Goal: Task Accomplishment & Management: Use online tool/utility

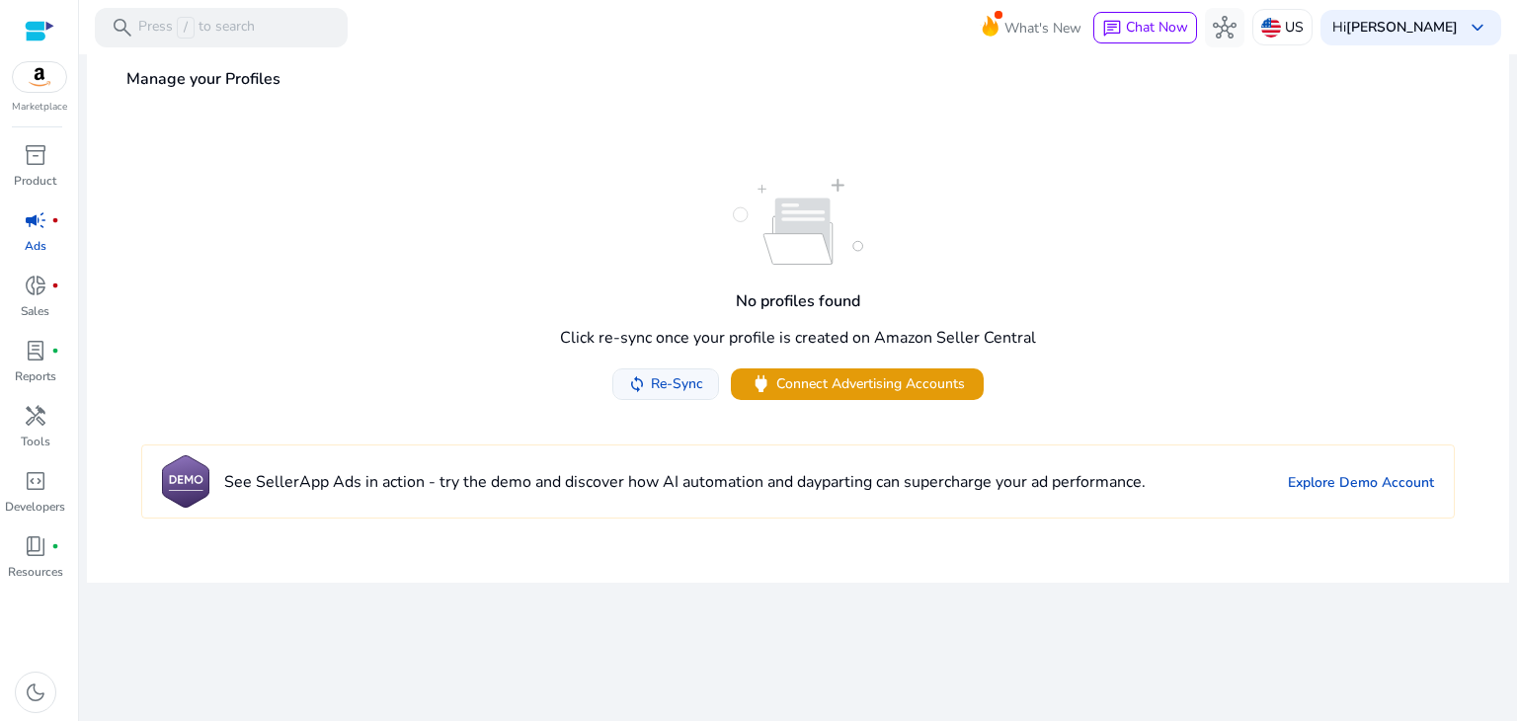
click at [670, 385] on span "Re-Sync" at bounding box center [677, 383] width 52 height 21
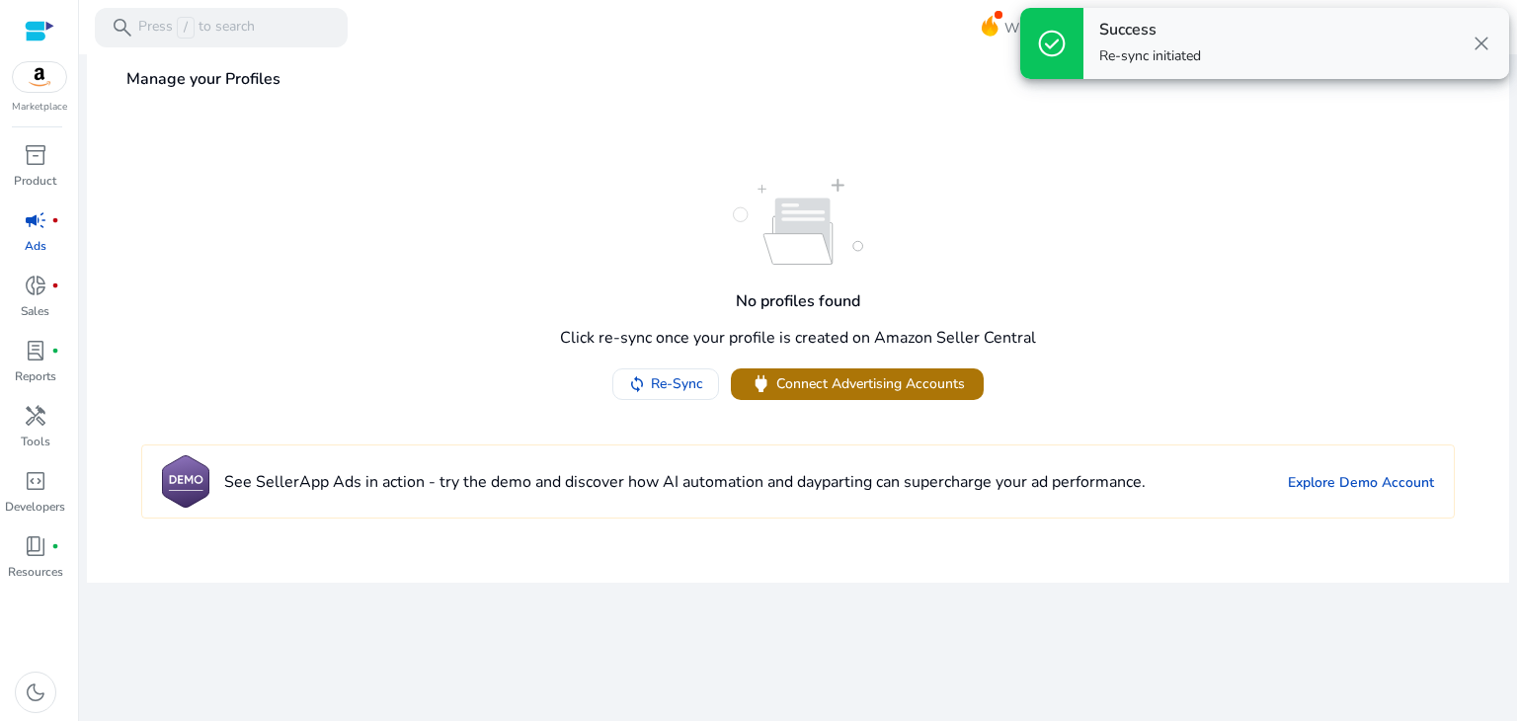
click at [803, 394] on span "power Connect Advertising Accounts" at bounding box center [857, 383] width 215 height 23
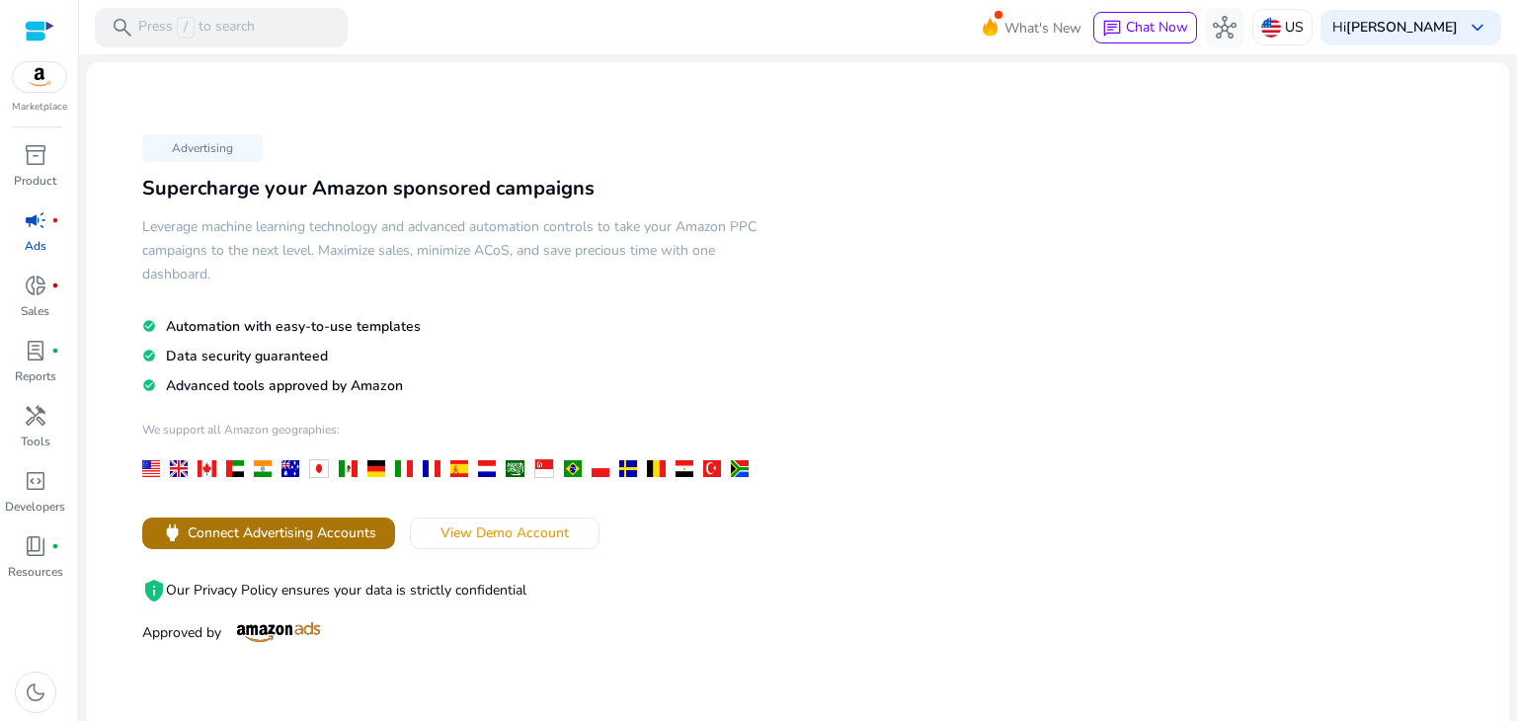
click at [300, 528] on span "Connect Advertising Accounts" at bounding box center [282, 533] width 189 height 21
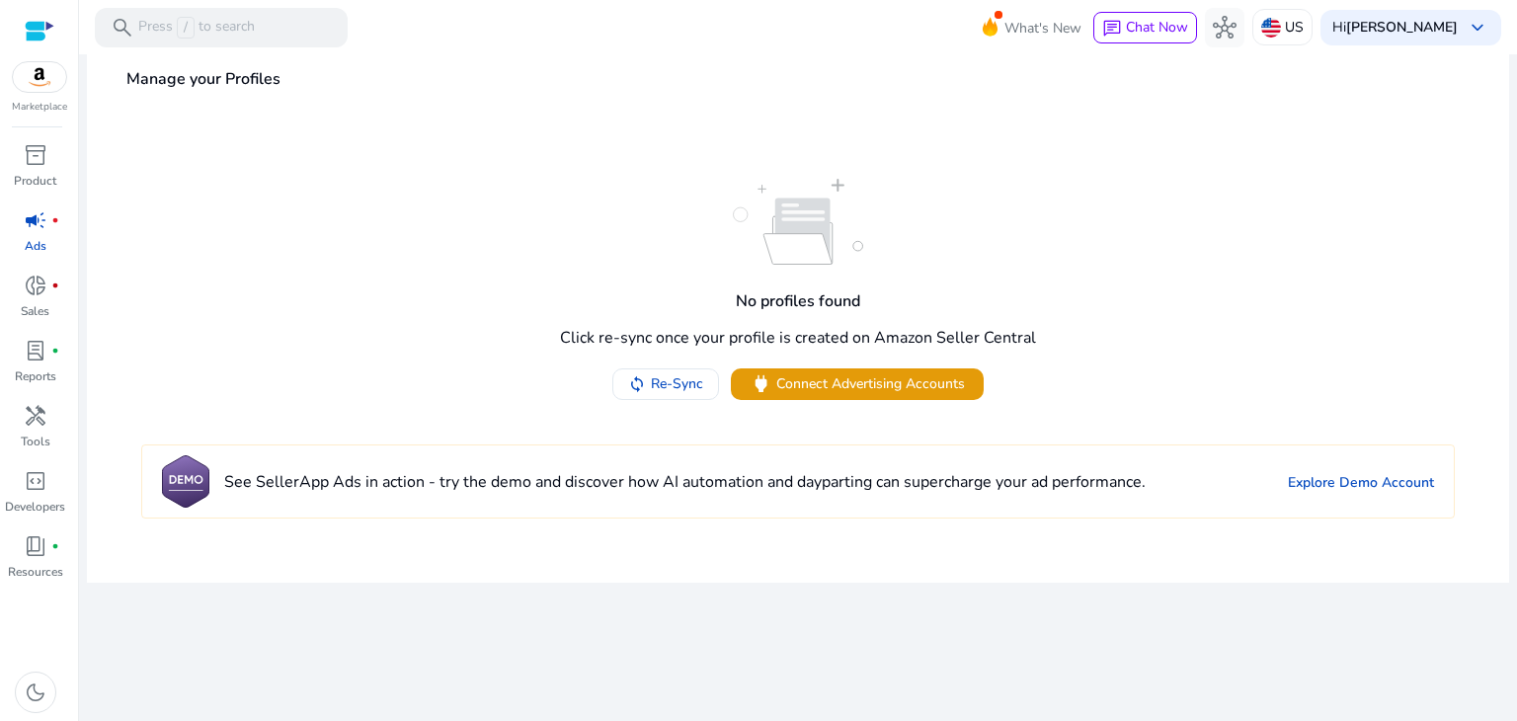
click at [29, 98] on div "Marketplace" at bounding box center [39, 57] width 78 height 115
click at [43, 78] on img at bounding box center [39, 77] width 53 height 30
click at [26, 191] on link "inventory_2 Product" at bounding box center [35, 171] width 70 height 65
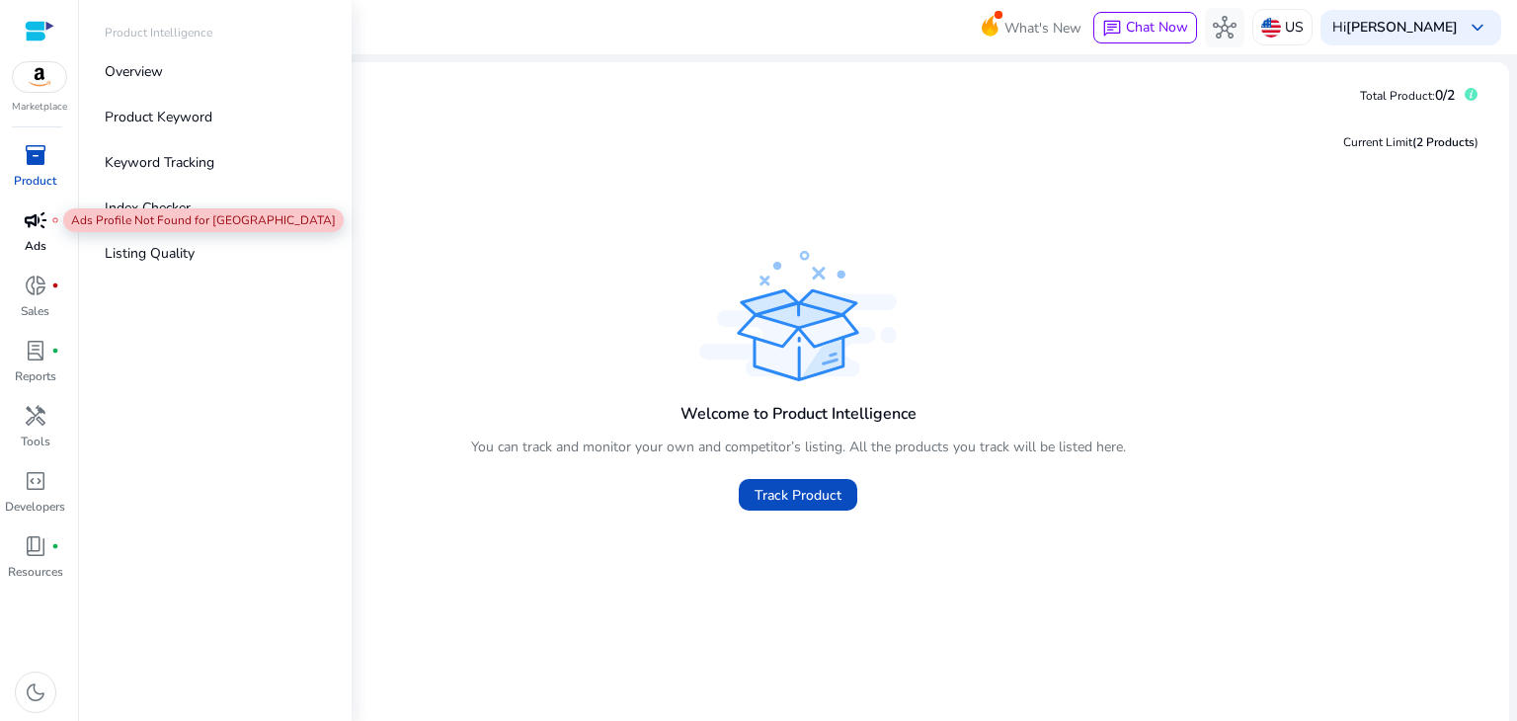
click at [36, 218] on span "campaign" at bounding box center [36, 220] width 24 height 24
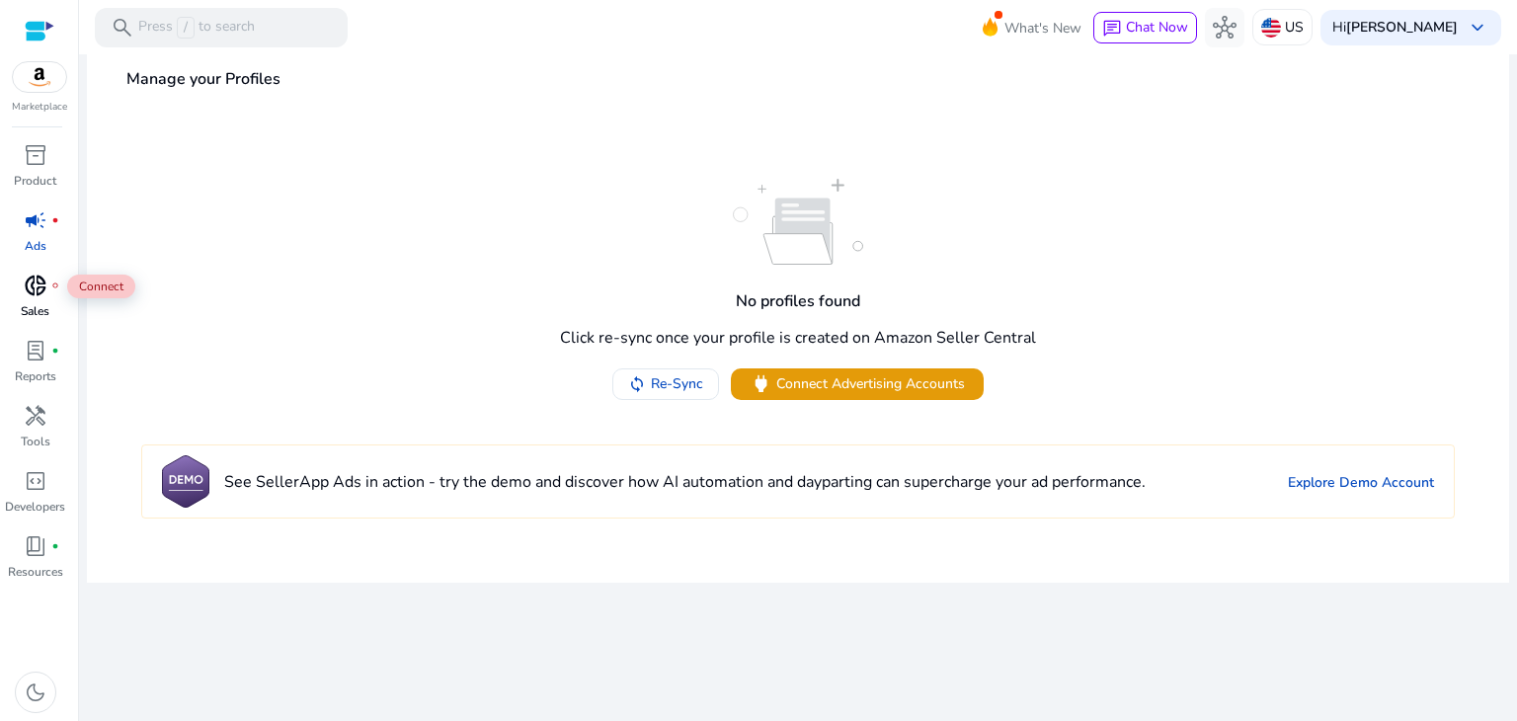
click at [45, 278] on span "donut_small" at bounding box center [36, 286] width 24 height 24
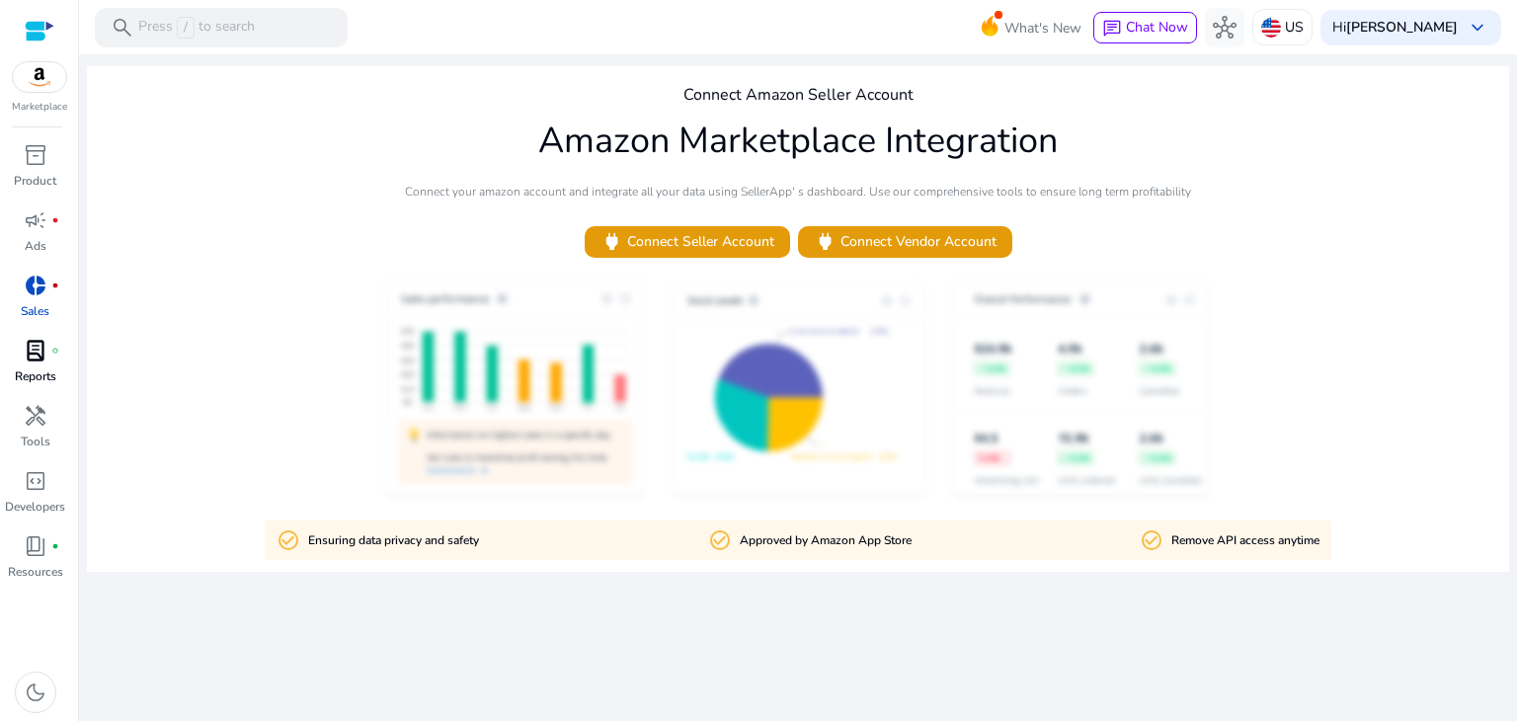
click at [39, 361] on span "lab_profile" at bounding box center [36, 351] width 24 height 24
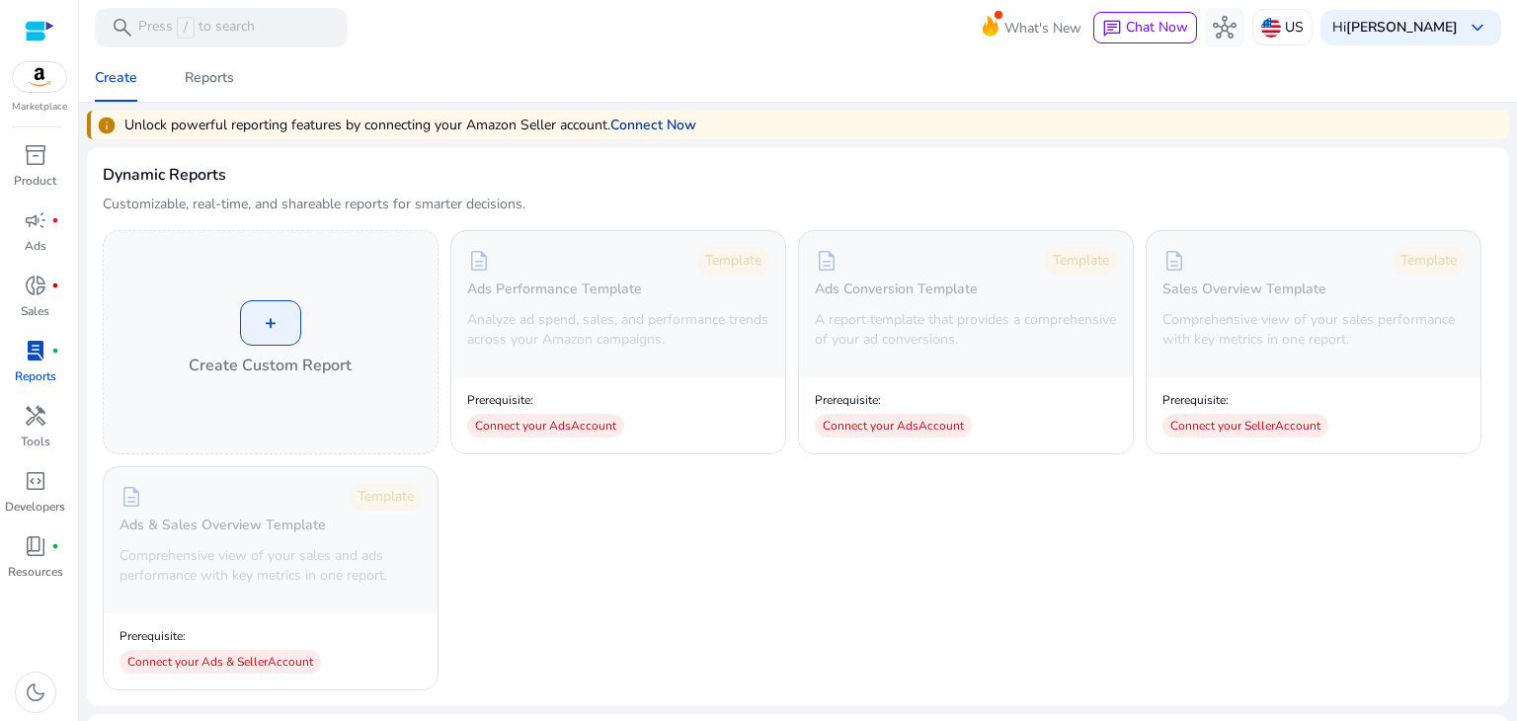
click at [652, 122] on link "Connect Now" at bounding box center [653, 125] width 86 height 21
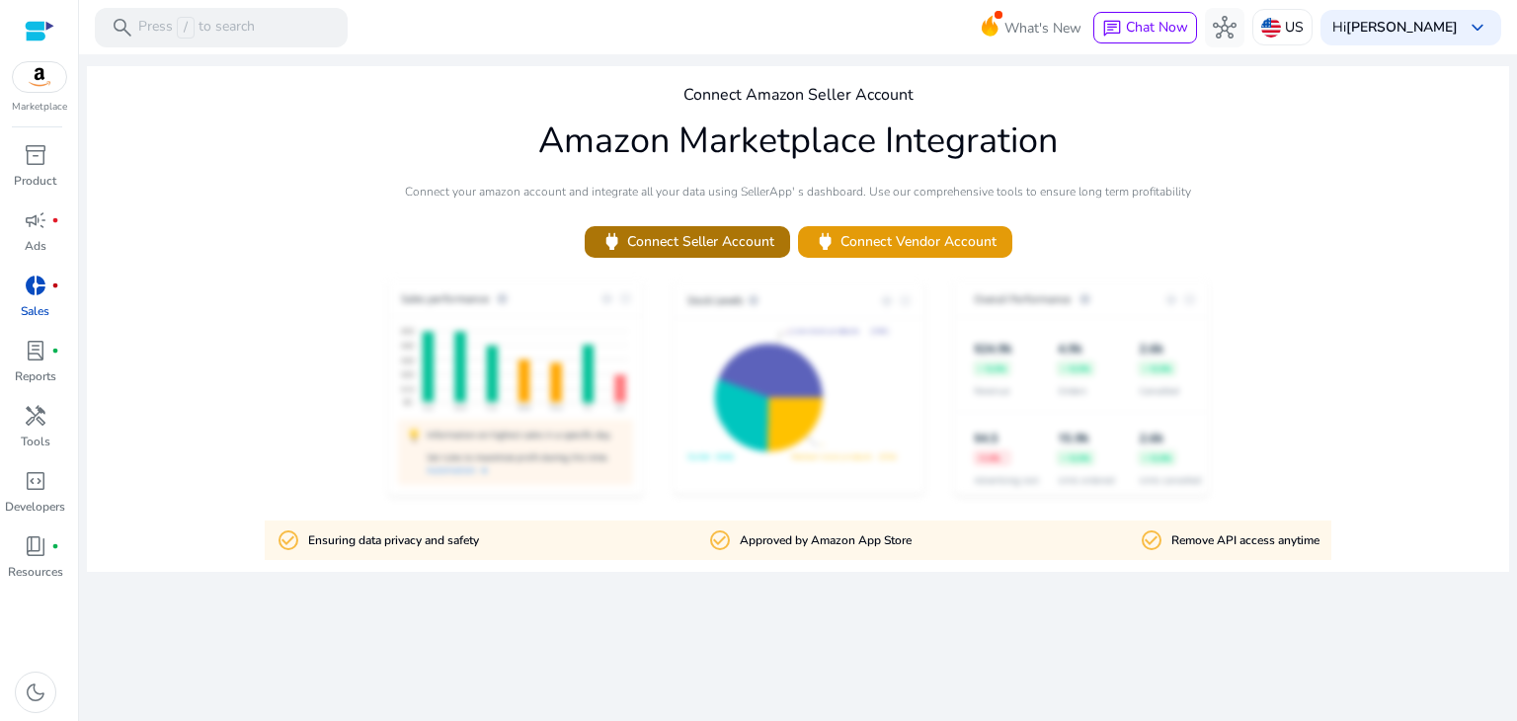
click at [743, 238] on span "power Connect Seller Account" at bounding box center [688, 241] width 174 height 23
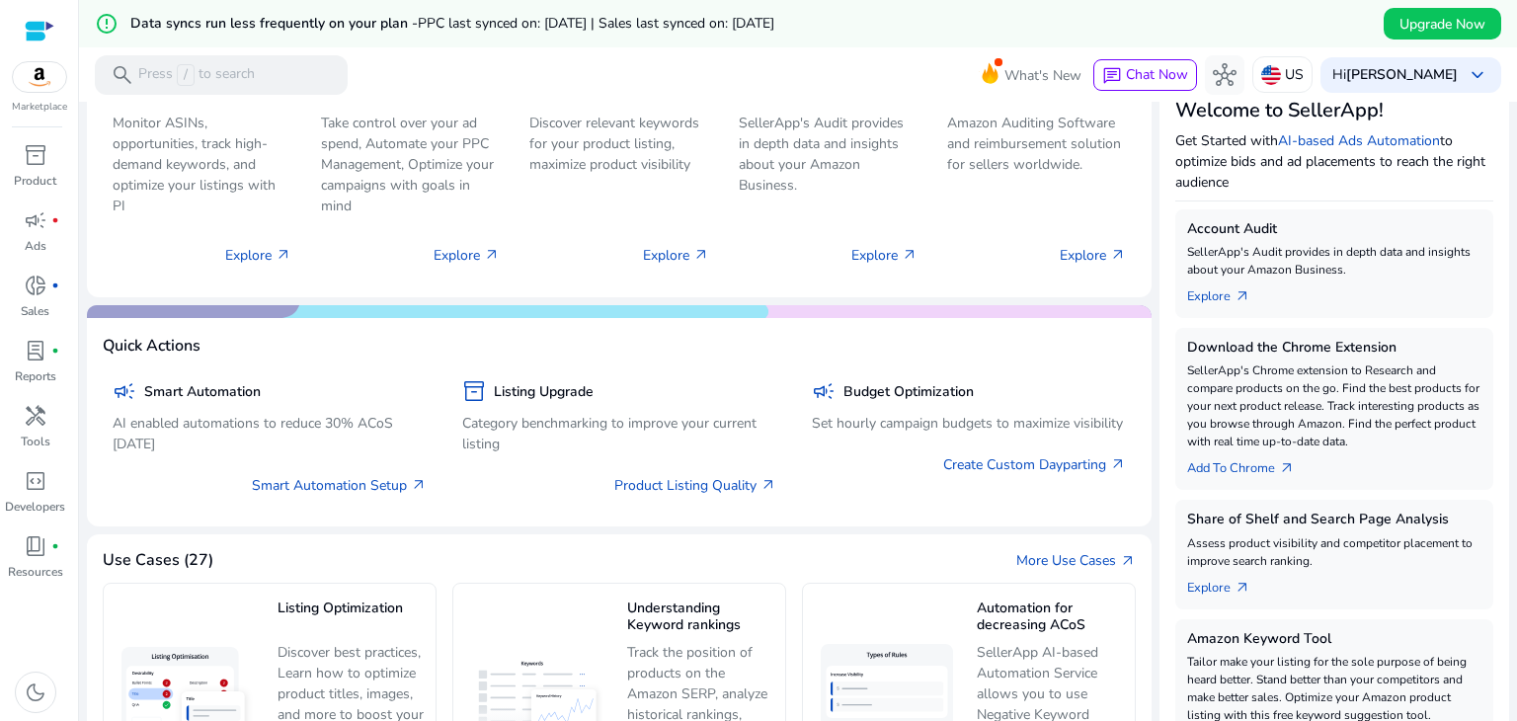
scroll to position [249, 0]
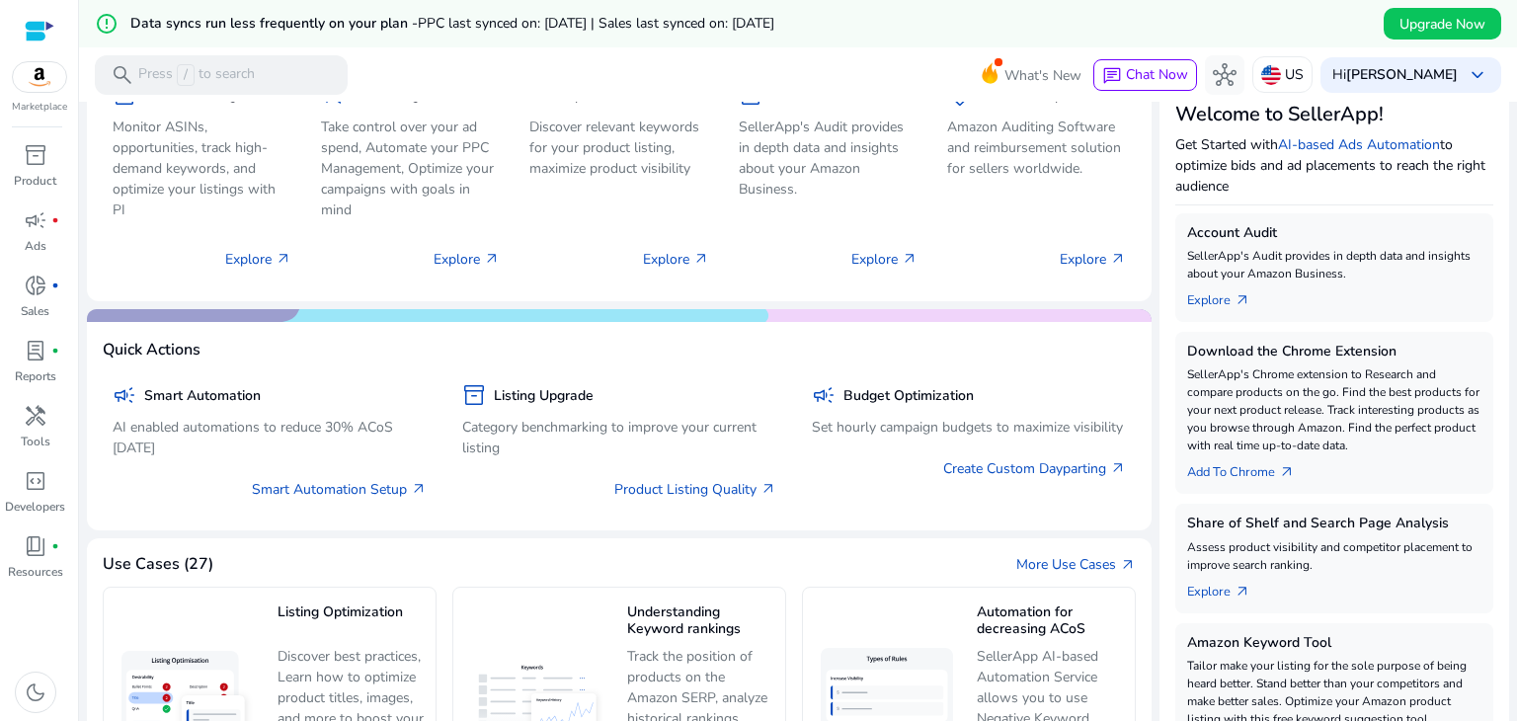
click at [50, 76] on img at bounding box center [39, 77] width 53 height 30
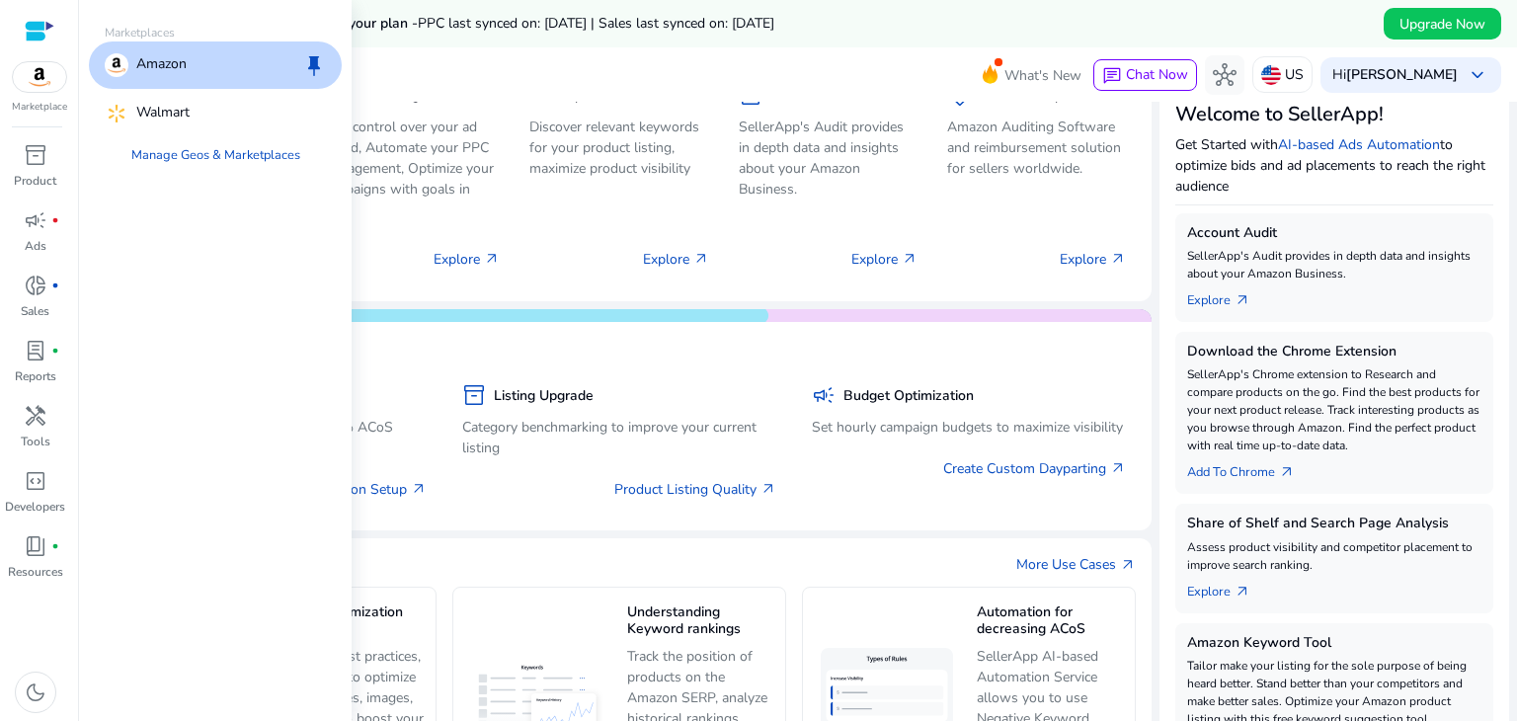
click at [42, 76] on img at bounding box center [39, 77] width 53 height 30
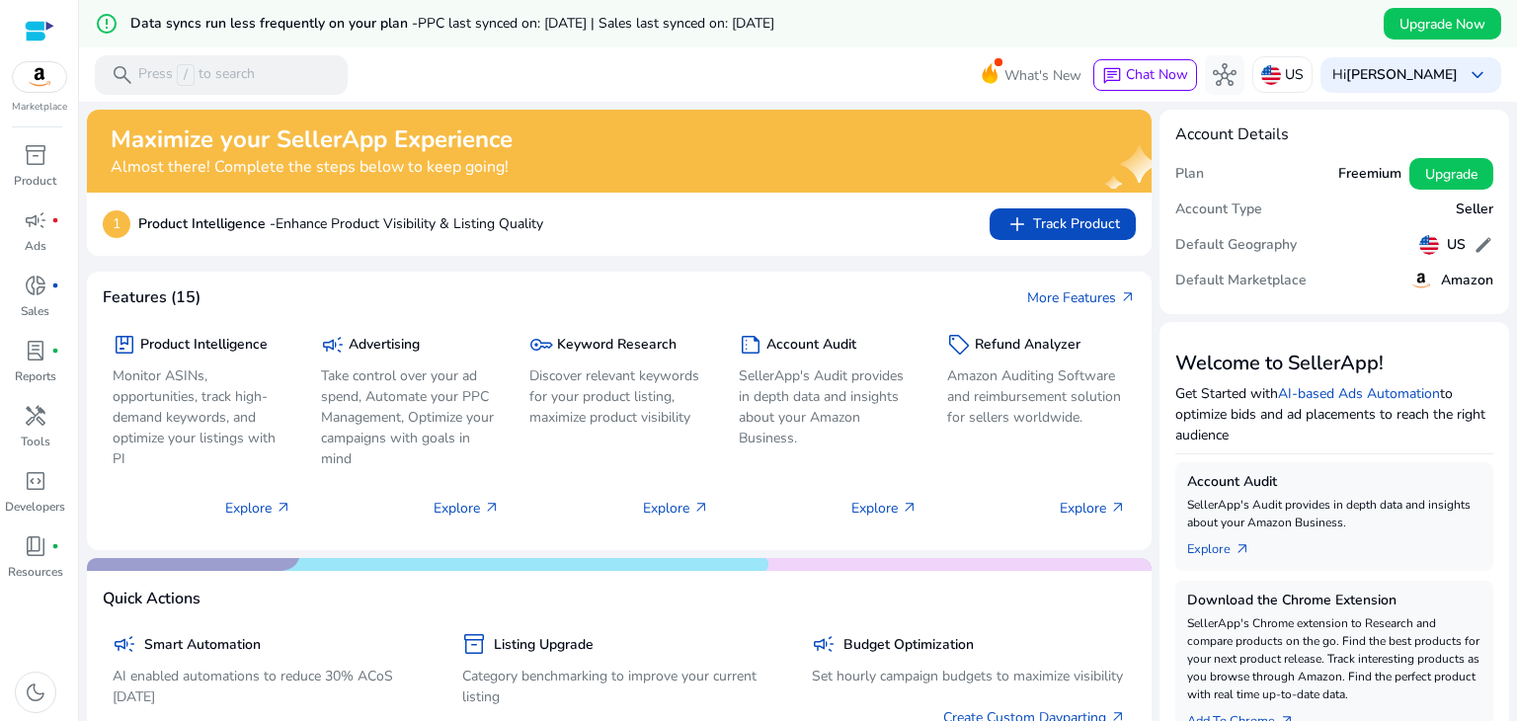
scroll to position [0, 0]
click at [259, 510] on p "Explore arrow_outward" at bounding box center [258, 508] width 66 height 21
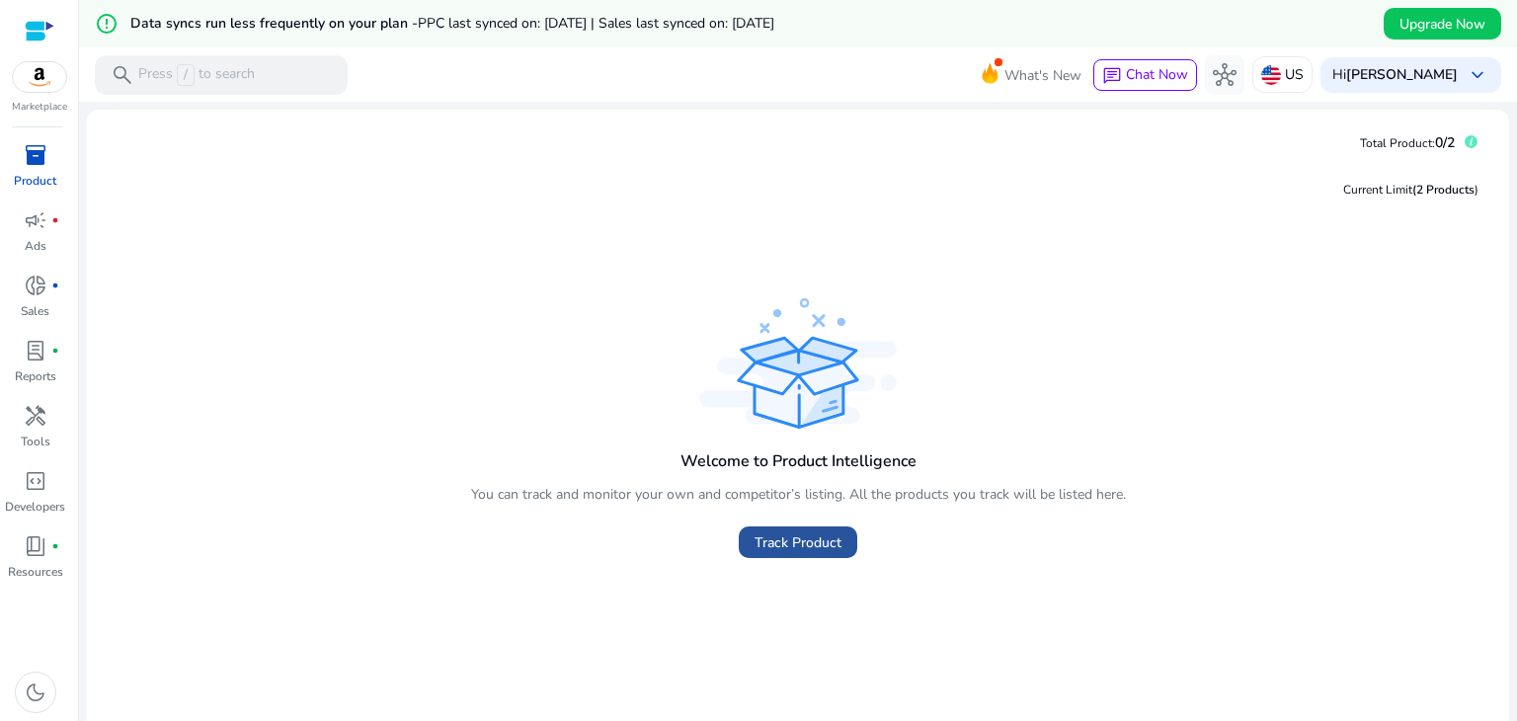
click at [771, 534] on span "Track Product" at bounding box center [798, 542] width 87 height 21
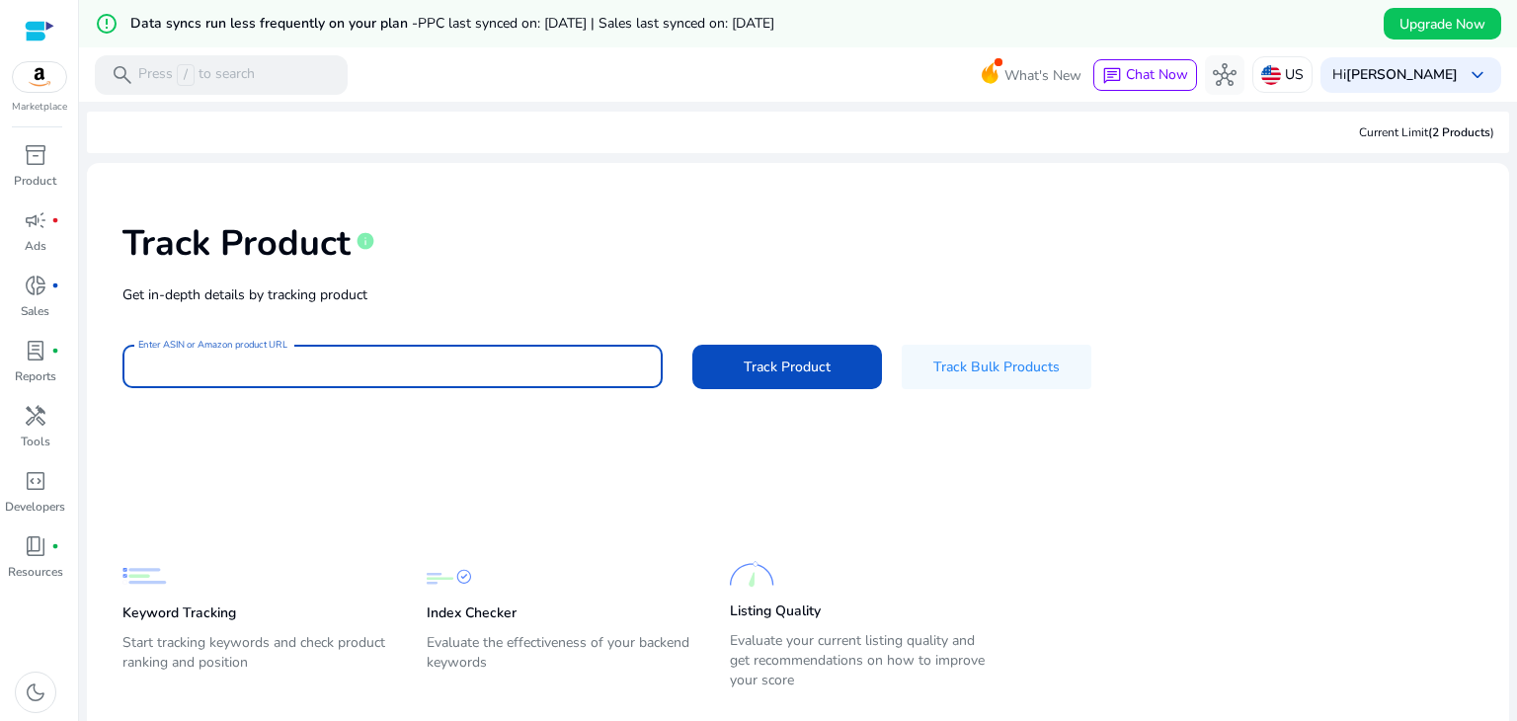
click at [478, 370] on input "Enter ASIN or Amazon product URL" at bounding box center [392, 367] width 509 height 22
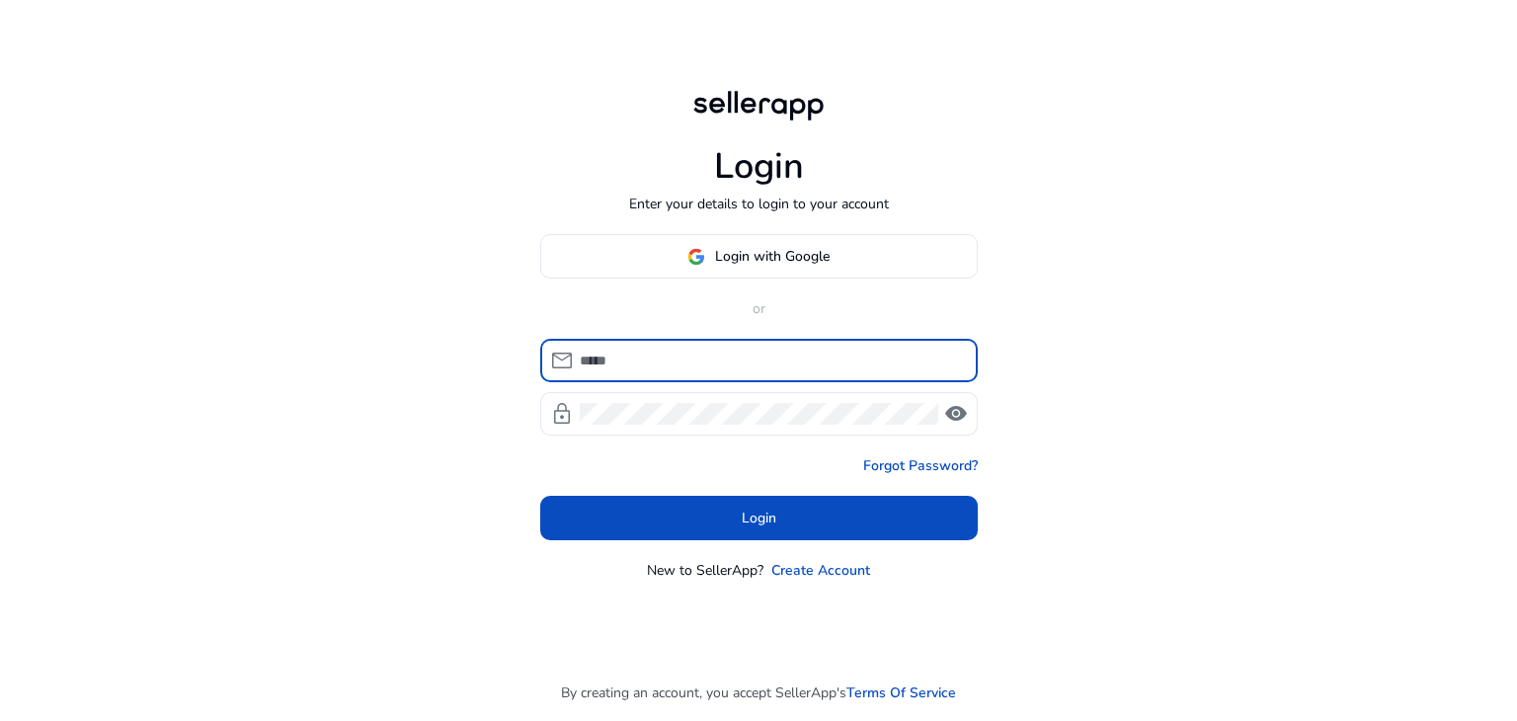
click at [699, 351] on input at bounding box center [771, 361] width 382 height 22
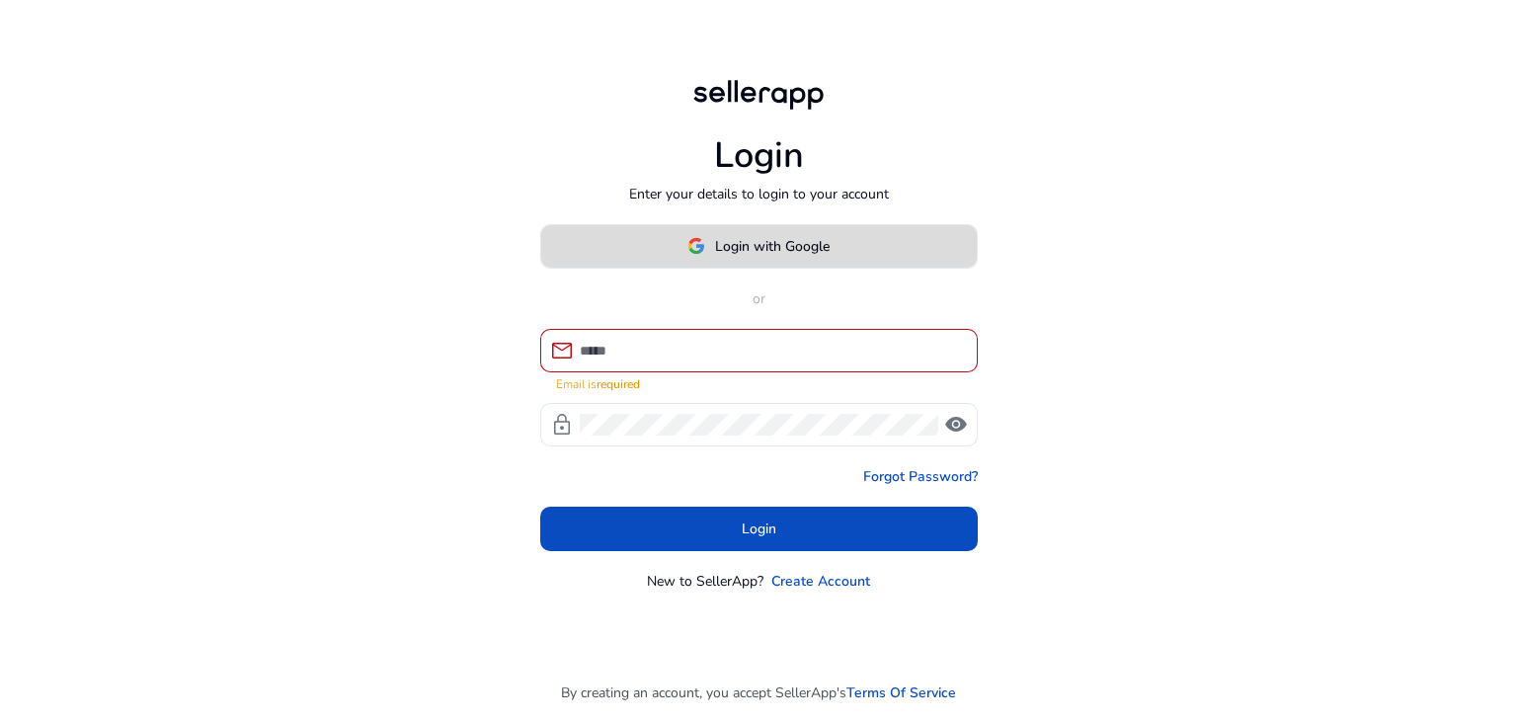
click at [729, 266] on button "Login with Google" at bounding box center [759, 246] width 438 height 44
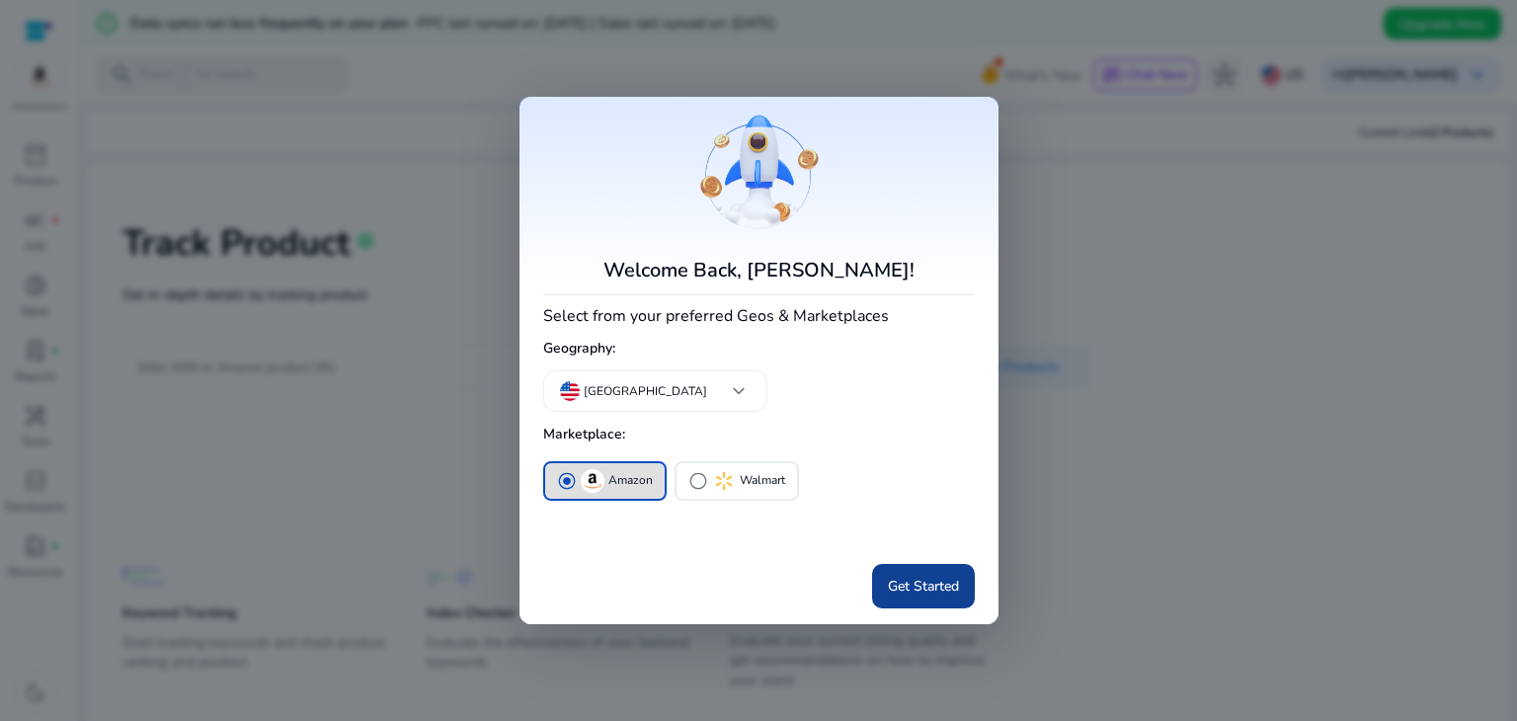
click at [894, 576] on span "Get Started" at bounding box center [923, 586] width 71 height 21
